Goal: Go to known website: Access a specific website the user already knows

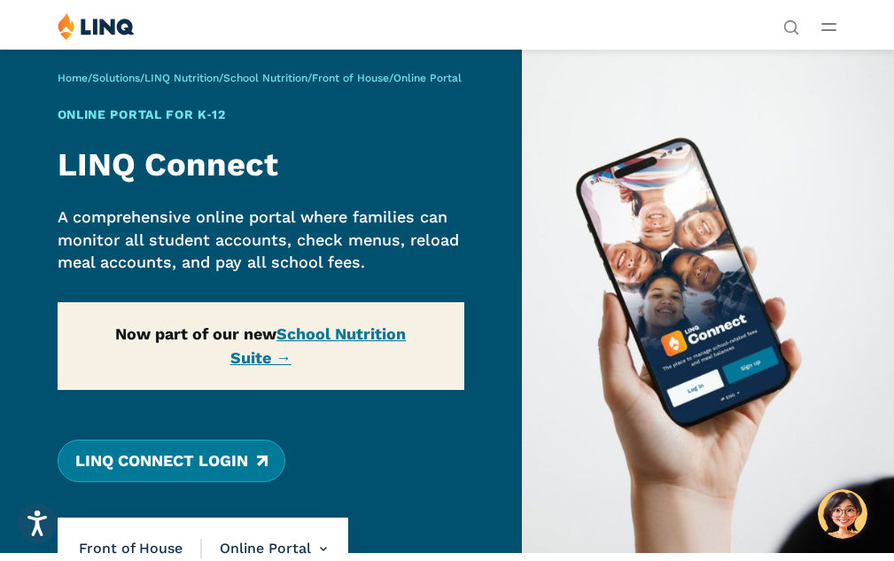
click at [190, 454] on link "LINQ Connect Login" at bounding box center [172, 460] width 228 height 43
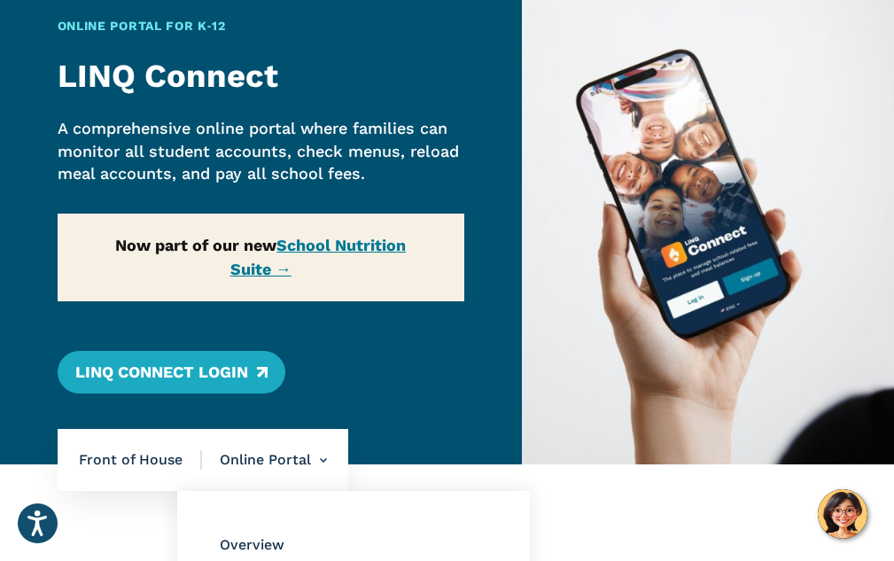
click at [233, 452] on li "Online Portal Overview Online Portal Free & Reduced Meals Point of Service (POS)" at bounding box center [264, 460] width 125 height 62
click at [306, 455] on li "Online Portal Overview Online Portal Free & Reduced Meals Point of Service (POS)" at bounding box center [264, 460] width 125 height 62
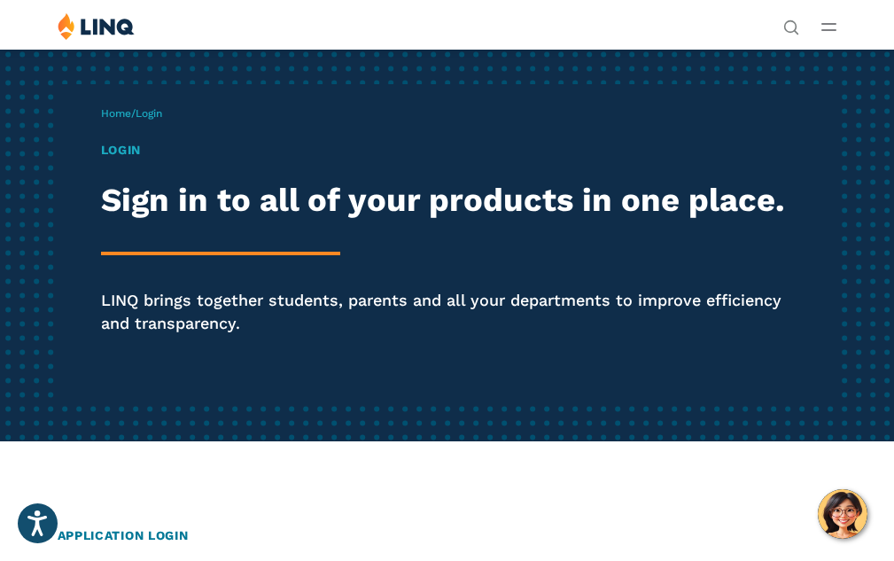
click at [101, 159] on h1 "Login" at bounding box center [447, 150] width 693 height 19
click at [135, 120] on span "Login" at bounding box center [148, 113] width 27 height 12
click at [101, 156] on h1 "Login" at bounding box center [447, 150] width 693 height 19
click at [135, 120] on span "Login" at bounding box center [148, 113] width 27 height 12
click at [101, 159] on h1 "Login" at bounding box center [447, 150] width 693 height 19
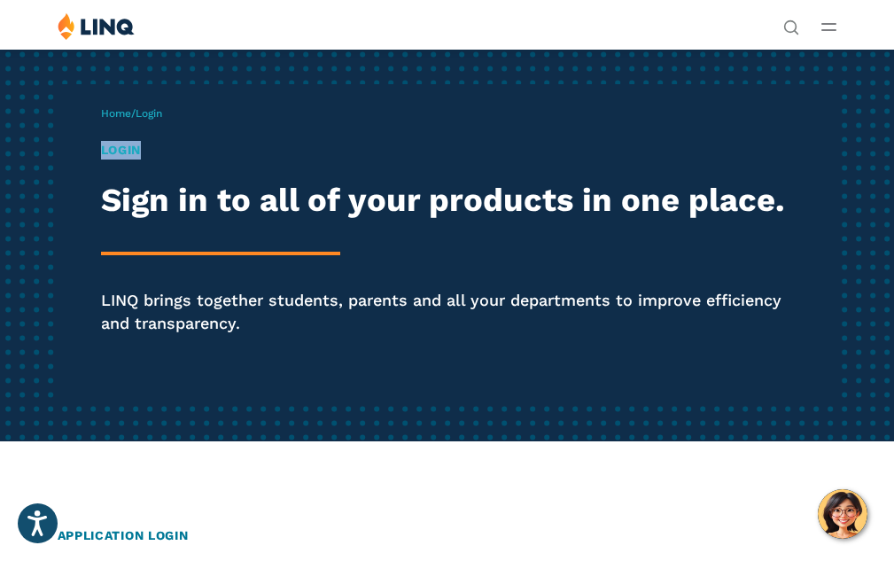
click at [101, 159] on h1 "Login" at bounding box center [447, 150] width 693 height 19
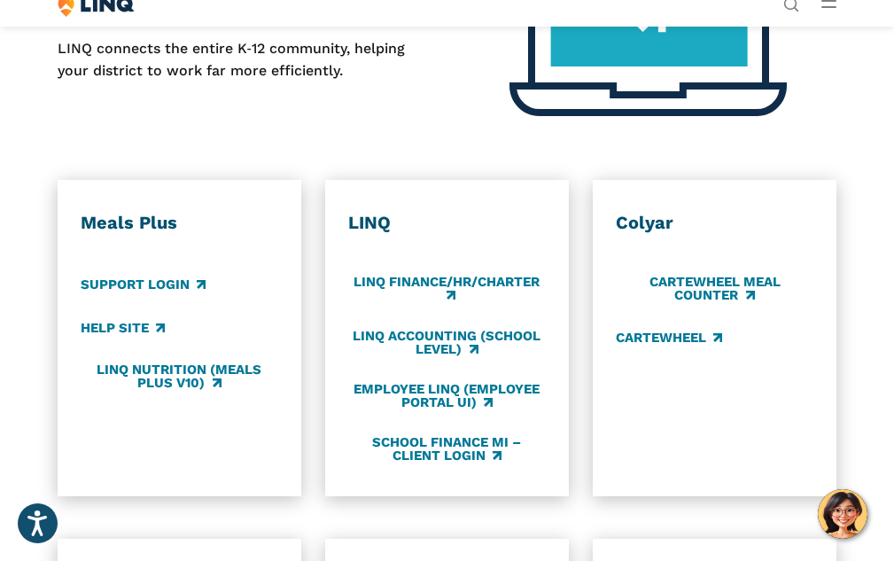
scroll to position [708, 0]
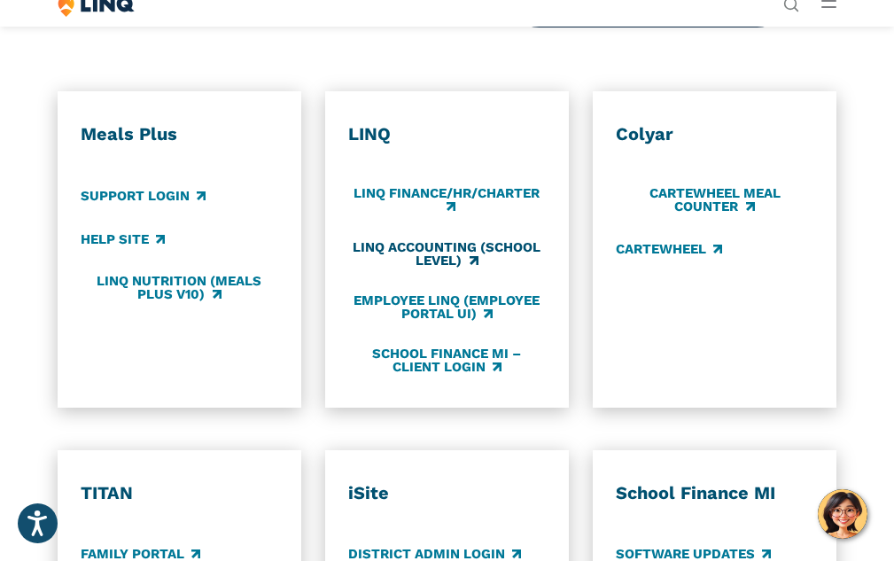
click at [445, 268] on link "LINQ Accounting (school level)" at bounding box center [446, 253] width 197 height 29
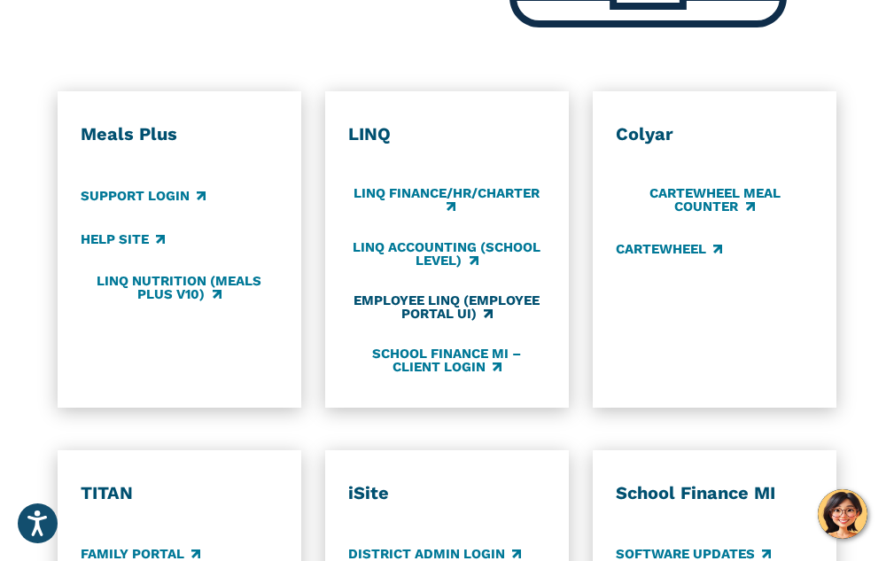
click at [435, 321] on link "Employee LINQ (Employee Portal UI)" at bounding box center [446, 306] width 197 height 29
